Goal: Book appointment/travel/reservation

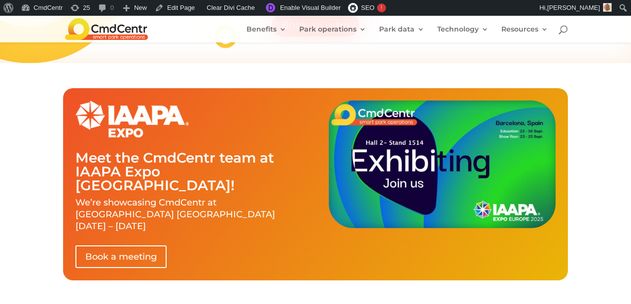
scroll to position [351, 0]
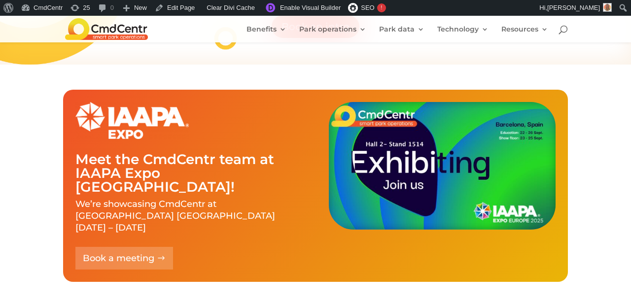
click at [107, 247] on link "Book a meeting" at bounding box center [124, 258] width 98 height 22
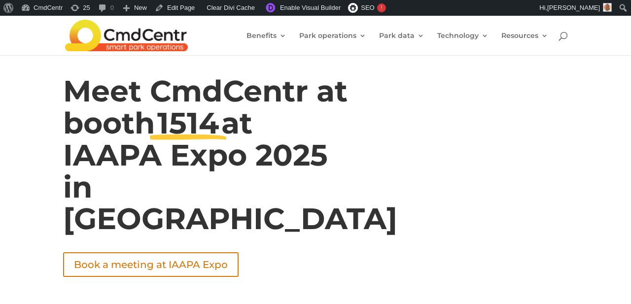
scroll to position [7, 0]
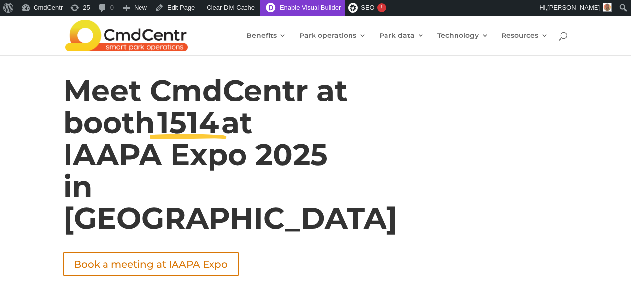
click at [318, 6] on link "Enable Visual Builder" at bounding box center [302, 8] width 85 height 16
